Goal: Information Seeking & Learning: Learn about a topic

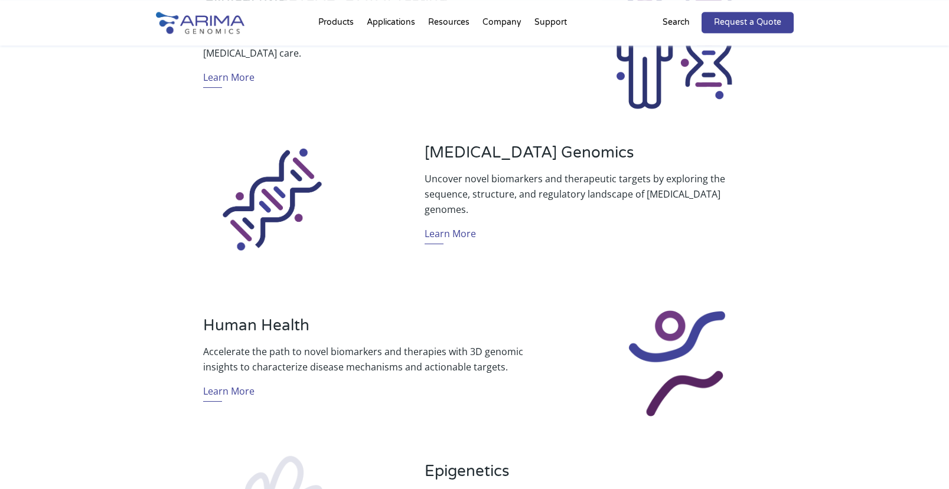
scroll to position [542, 0]
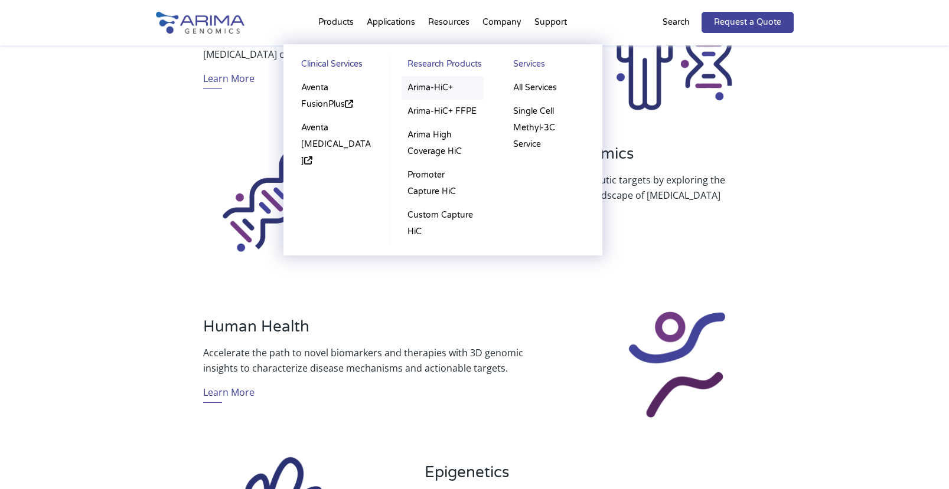
click at [425, 87] on link "Arima-HiC+" at bounding box center [443, 88] width 82 height 24
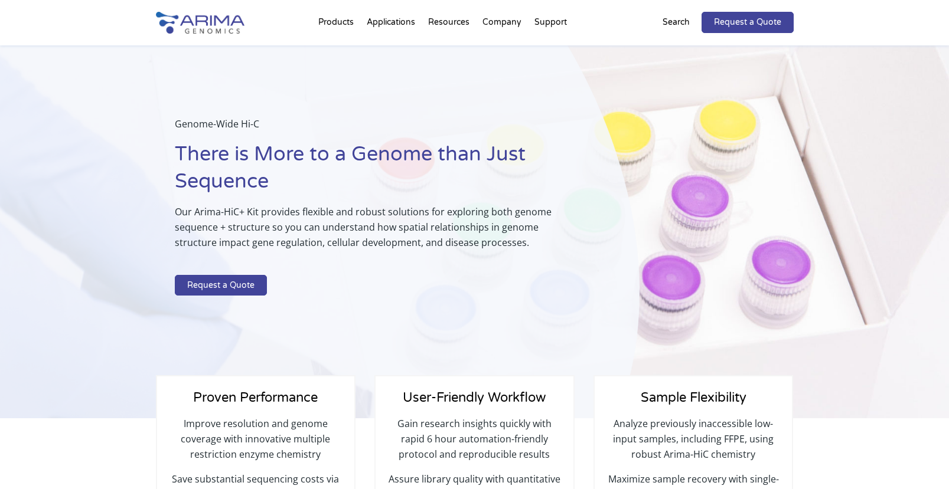
click at [208, 22] on img at bounding box center [200, 23] width 89 height 22
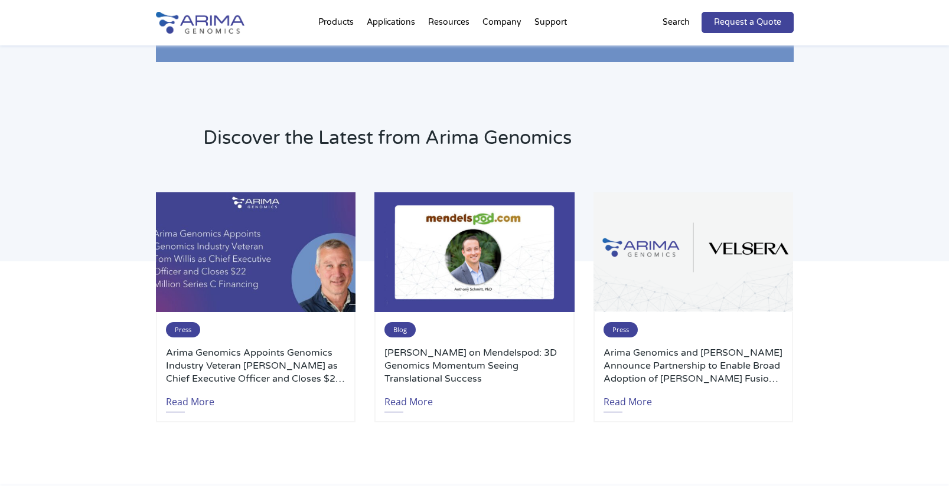
scroll to position [2409, 0]
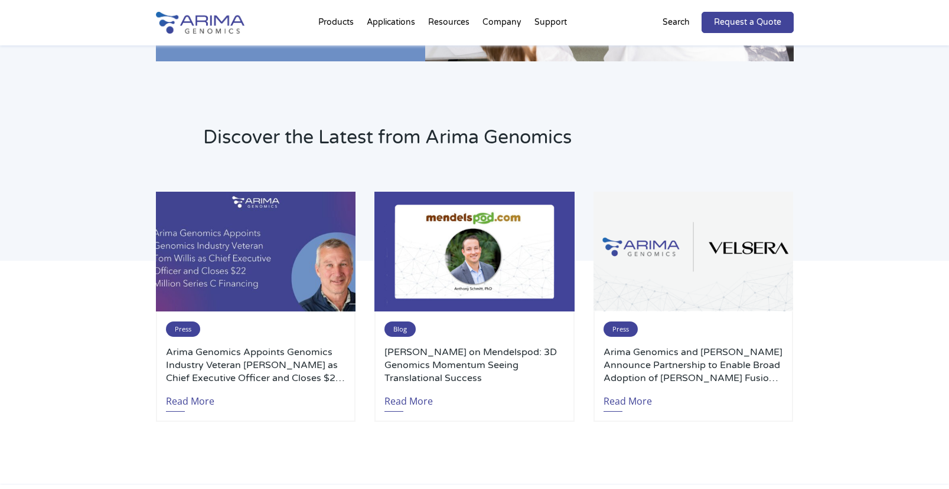
click at [860, 195] on div "Discover the Latest from Arima Genomics Press Arima Genomics Appoints Genomics …" at bounding box center [474, 281] width 949 height 408
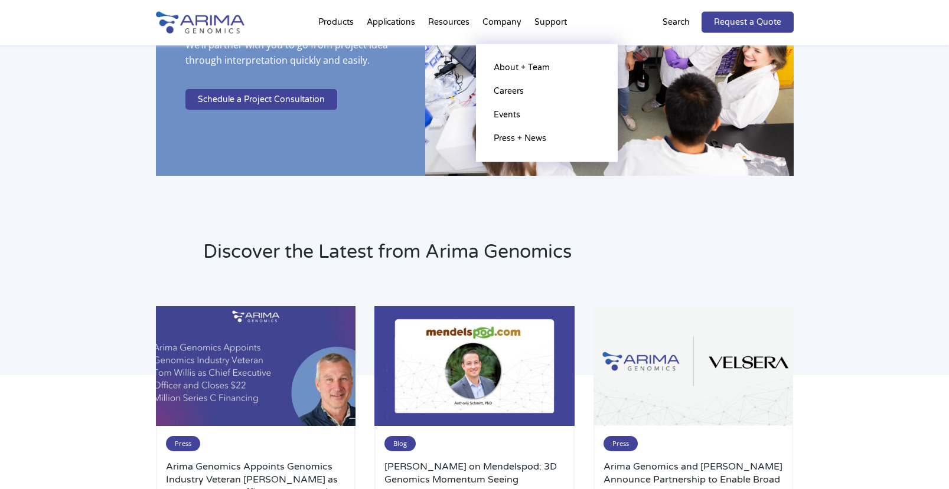
scroll to position [2228, 0]
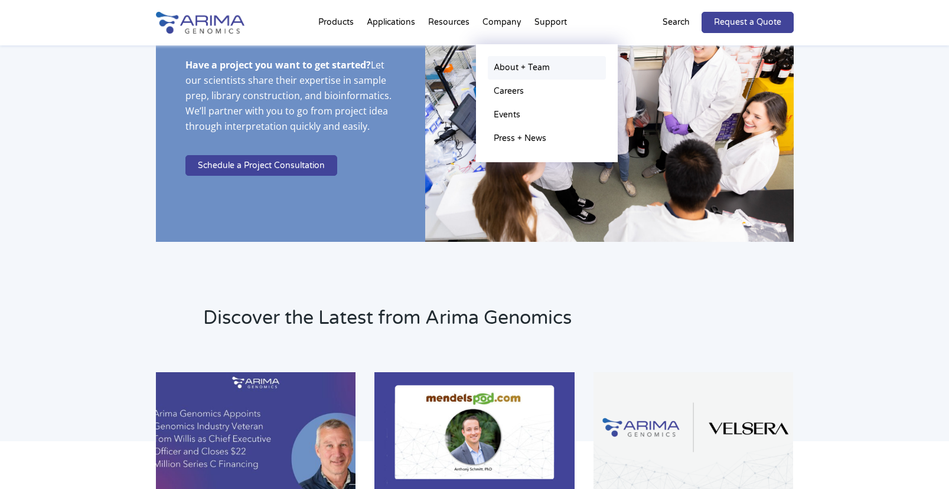
click at [518, 71] on link "About + Team" at bounding box center [547, 68] width 118 height 24
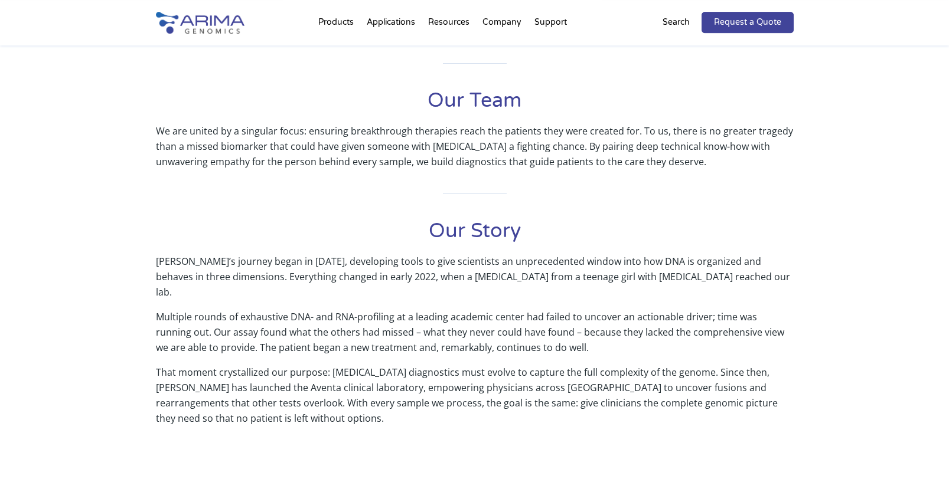
scroll to position [361, 0]
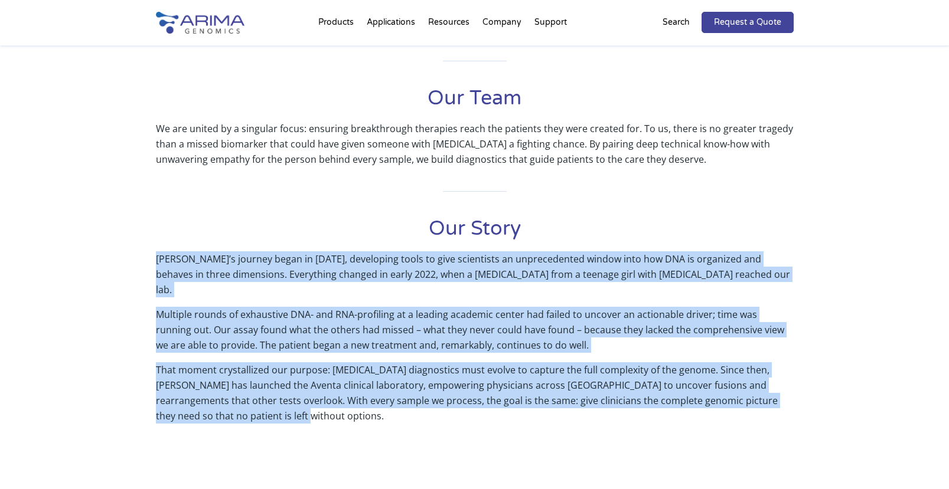
drag, startPoint x: 158, startPoint y: 260, endPoint x: 239, endPoint y: 396, distance: 158.1
click at [239, 396] on div "Our Story [PERSON_NAME]’s journey began in [DATE], developing tools to give sci…" at bounding box center [475, 332] width 638 height 233
copy div "Lorem’i dolorsi ametc ad 8360, elitseddoe tempo in utla etdolorema al enimadmin…"
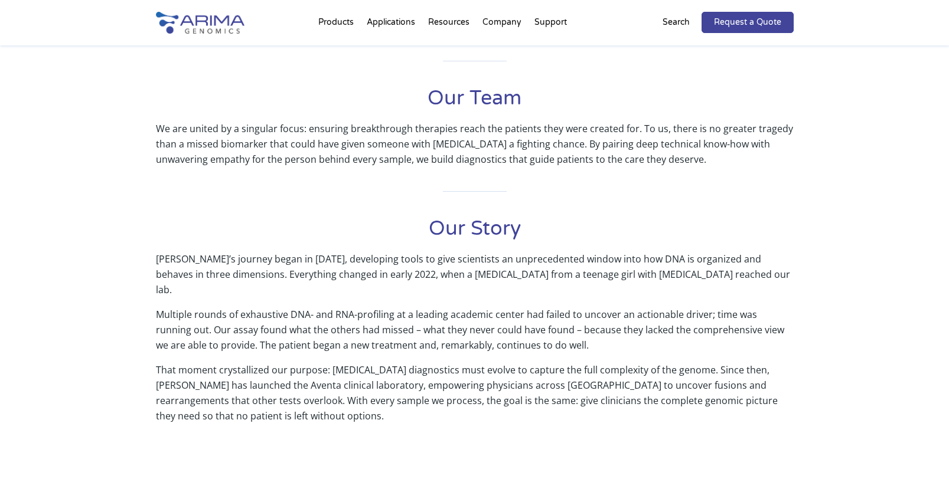
click at [825, 312] on div "Our Mission Improve patient outcomes by translating whole-genome sequence and s…" at bounding box center [474, 238] width 949 height 549
